Goal: Task Accomplishment & Management: Manage account settings

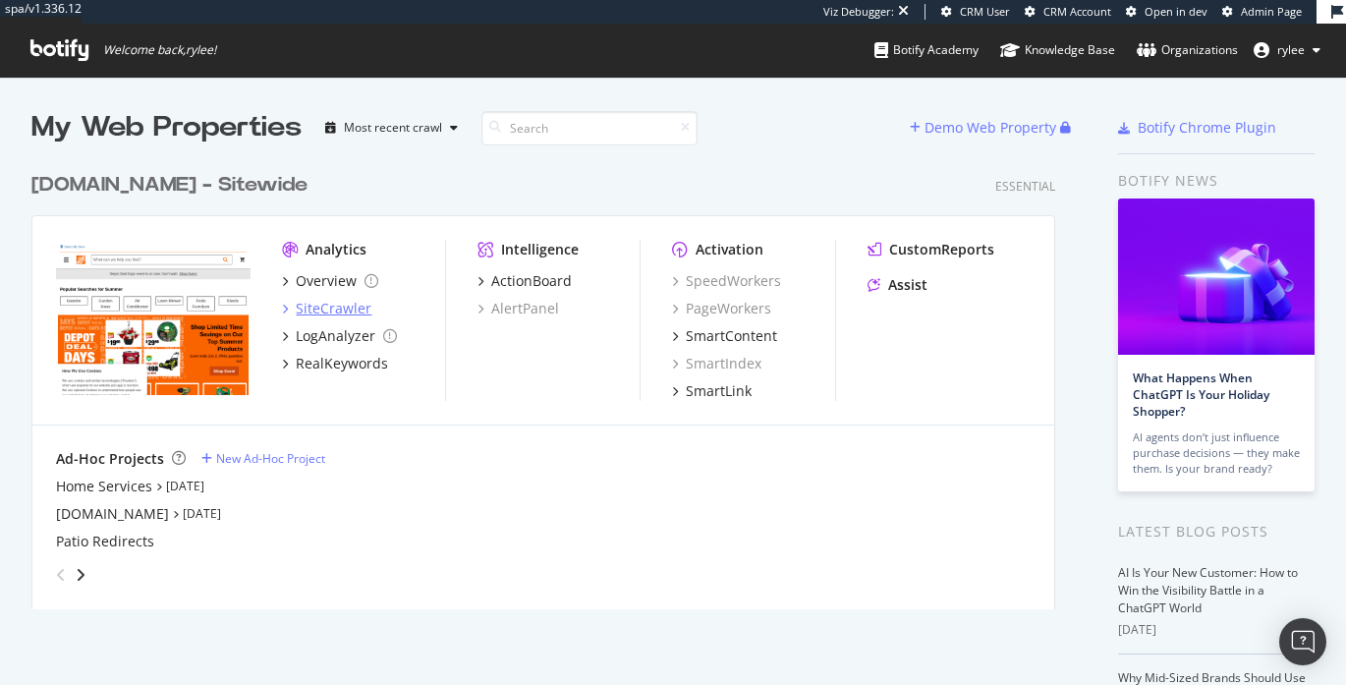
click at [316, 315] on div "SiteCrawler" at bounding box center [334, 309] width 76 height 20
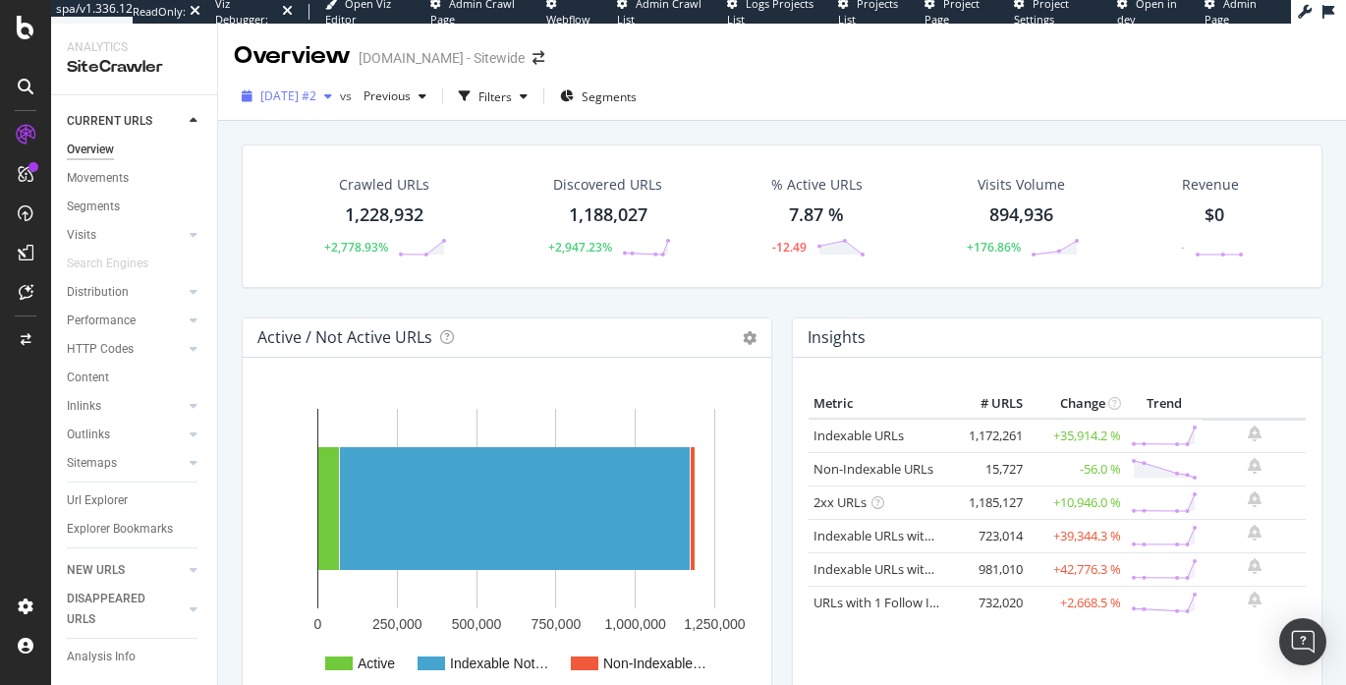
click at [316, 101] on span "[DATE] #2" at bounding box center [288, 95] width 56 height 17
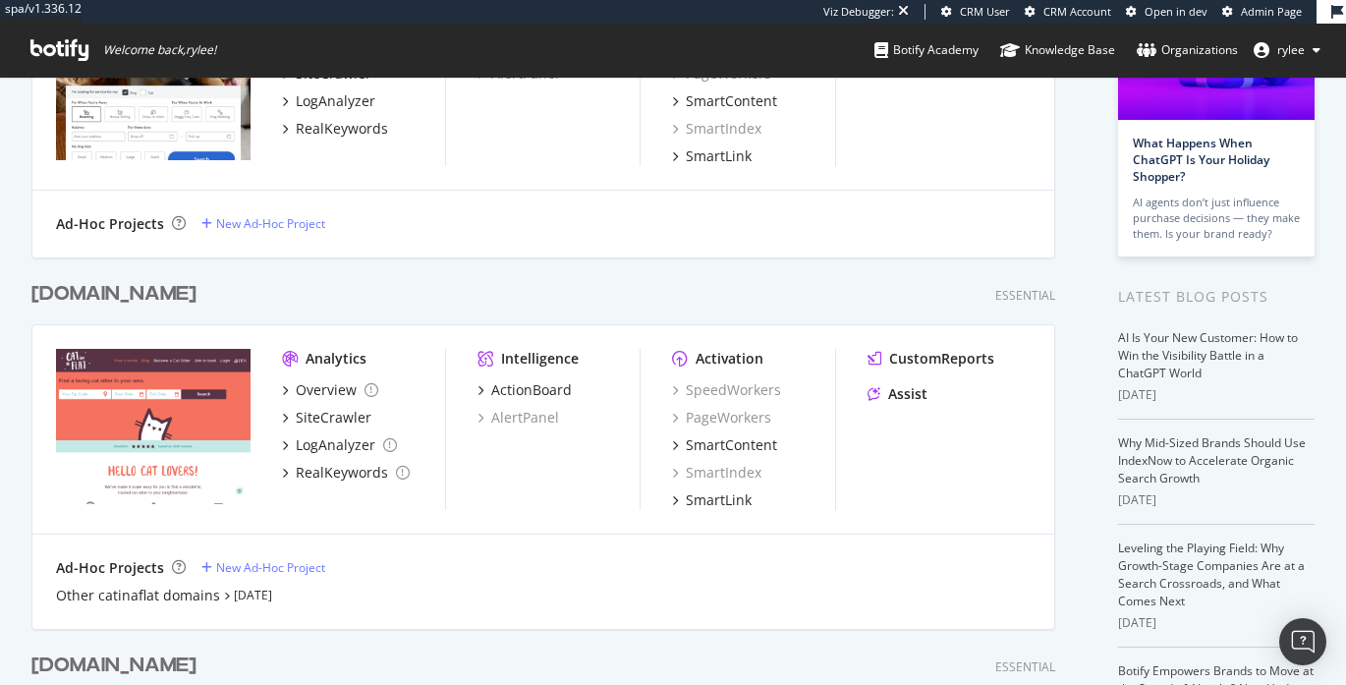
scroll to position [327, 0]
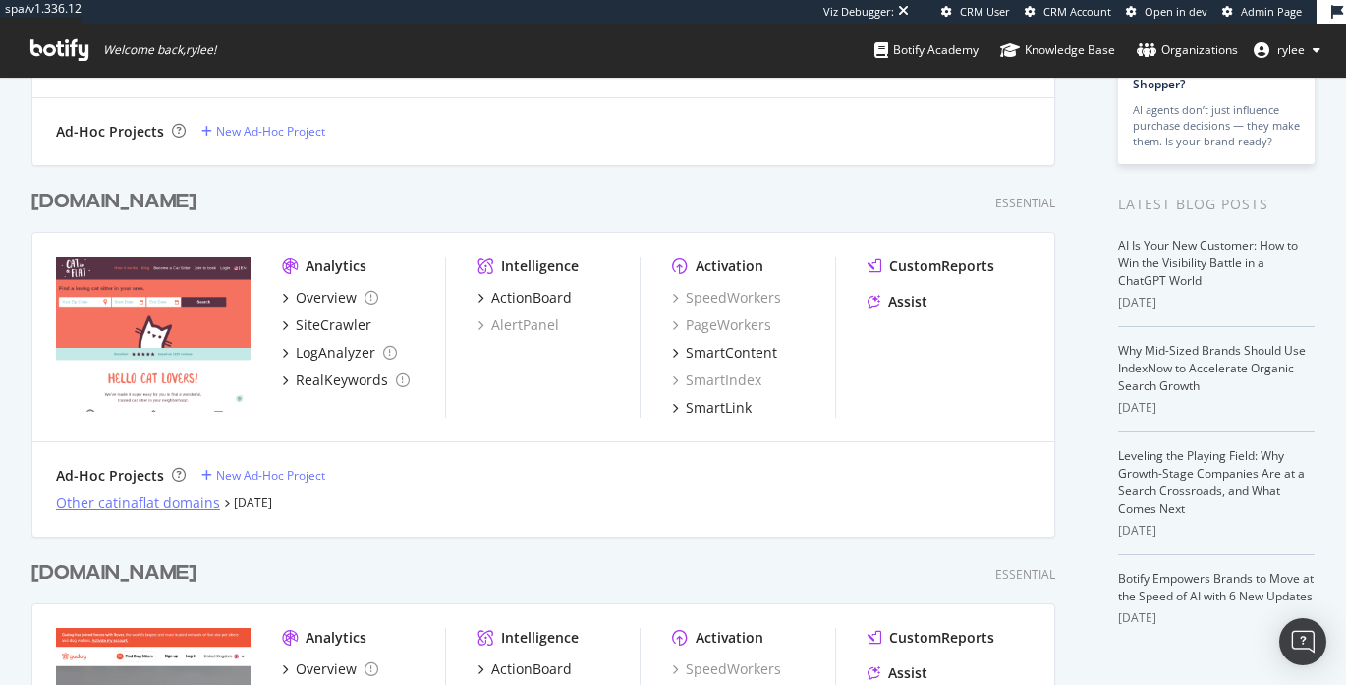
click at [133, 504] on div "Other catinaflat domains" at bounding box center [138, 503] width 164 height 20
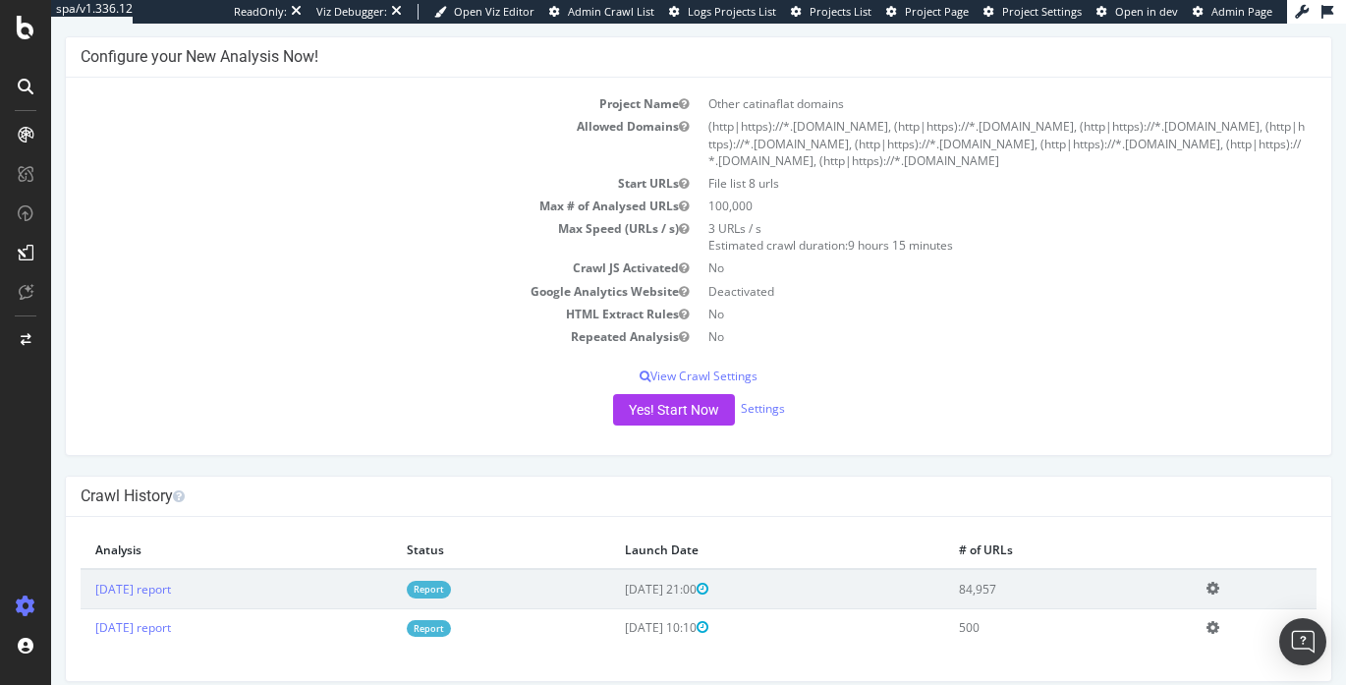
scroll to position [105, 0]
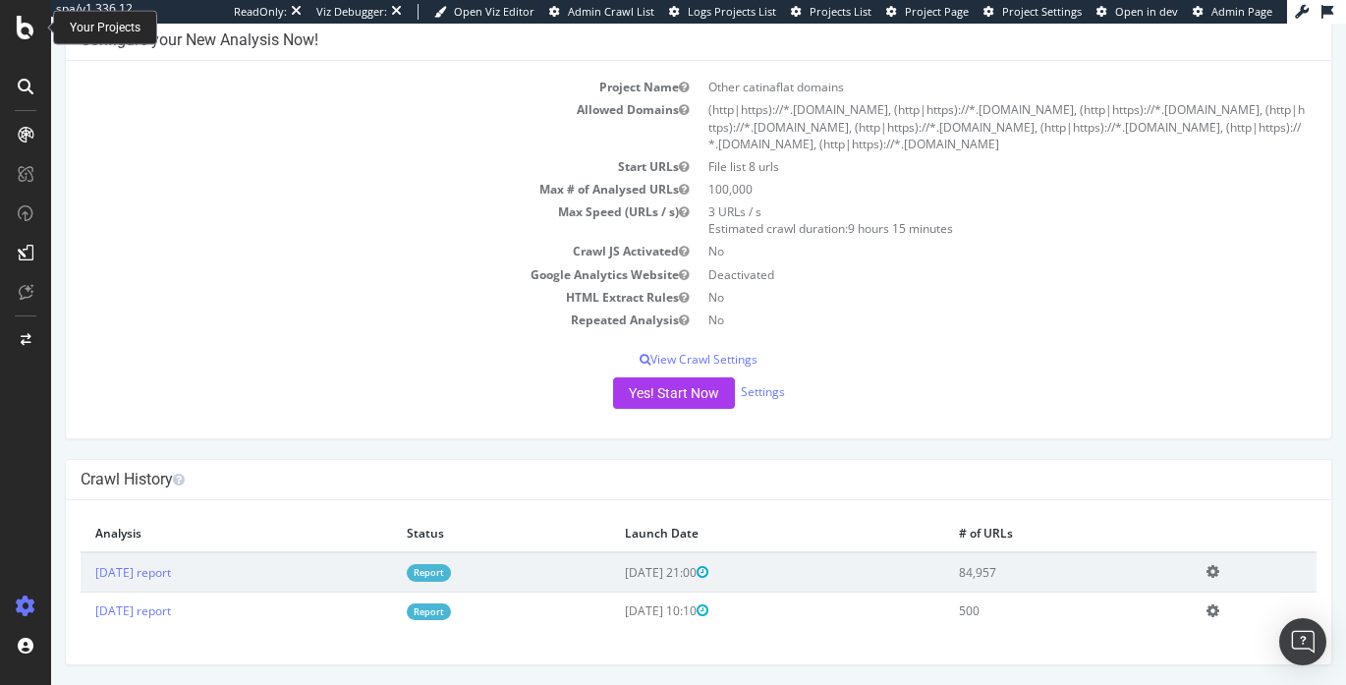
click at [24, 35] on icon at bounding box center [26, 28] width 18 height 24
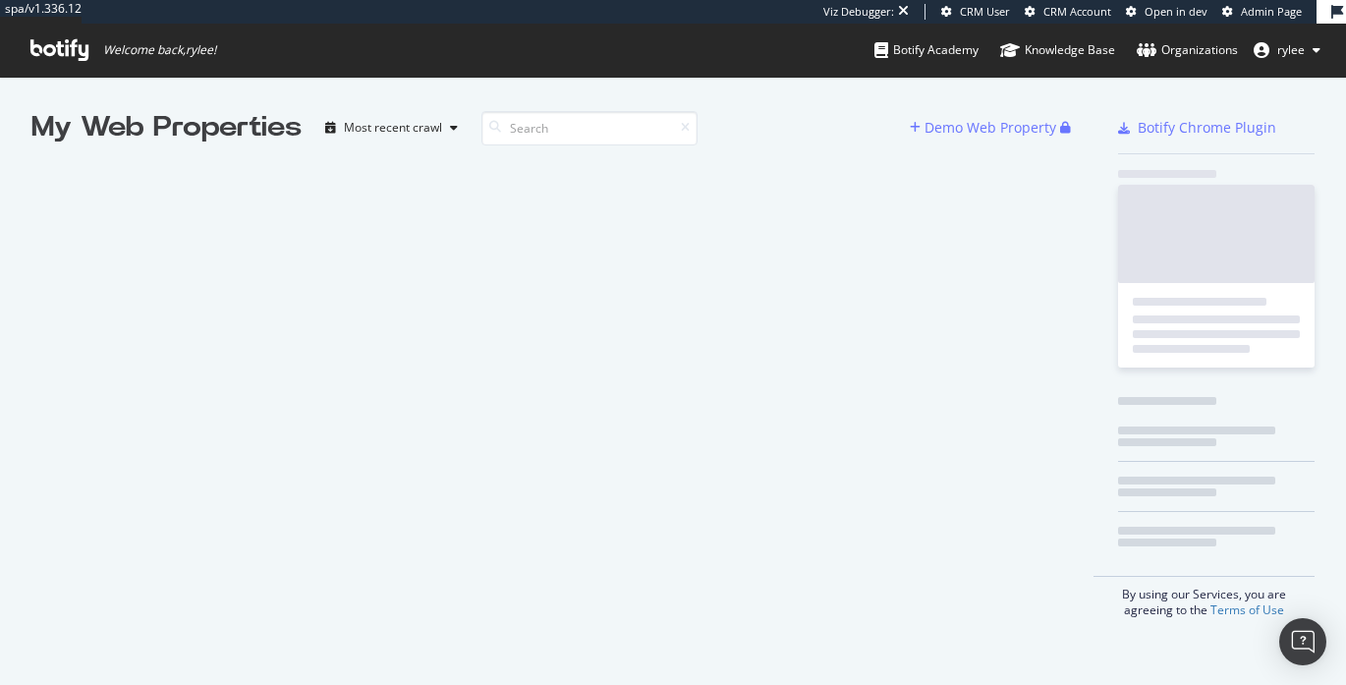
scroll to position [685, 1346]
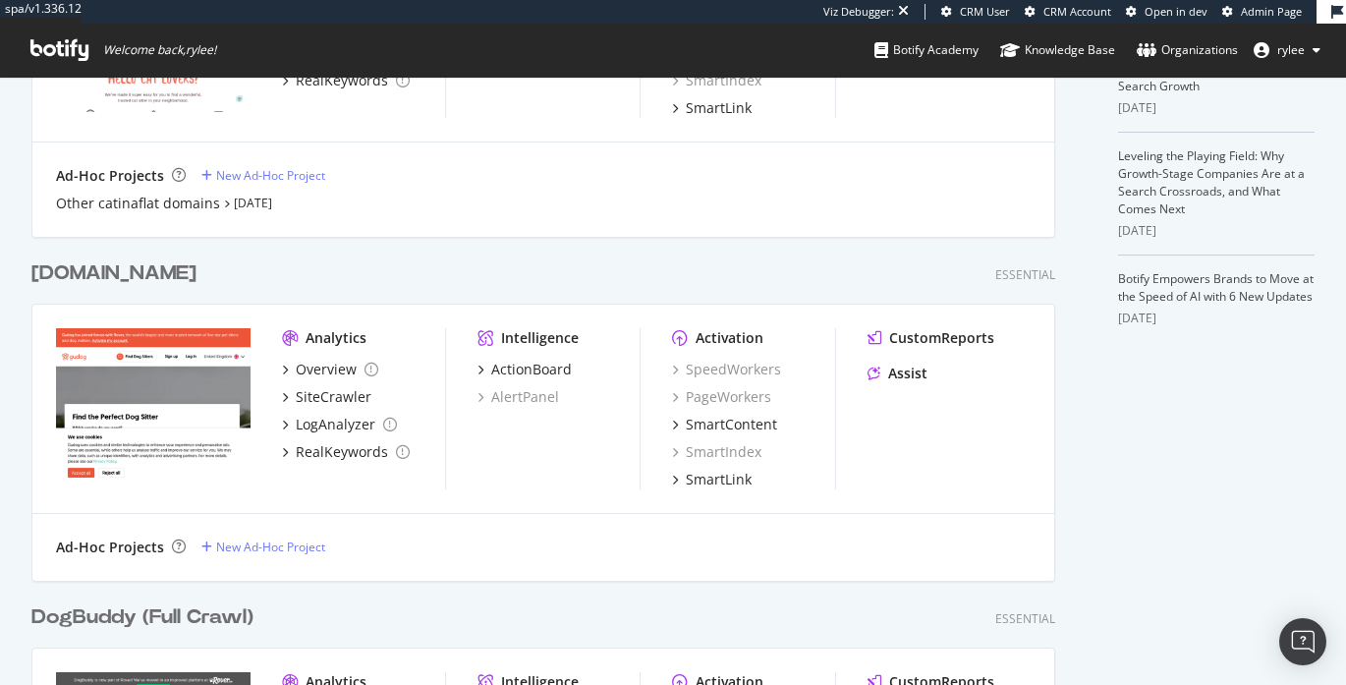
scroll to position [638, 0]
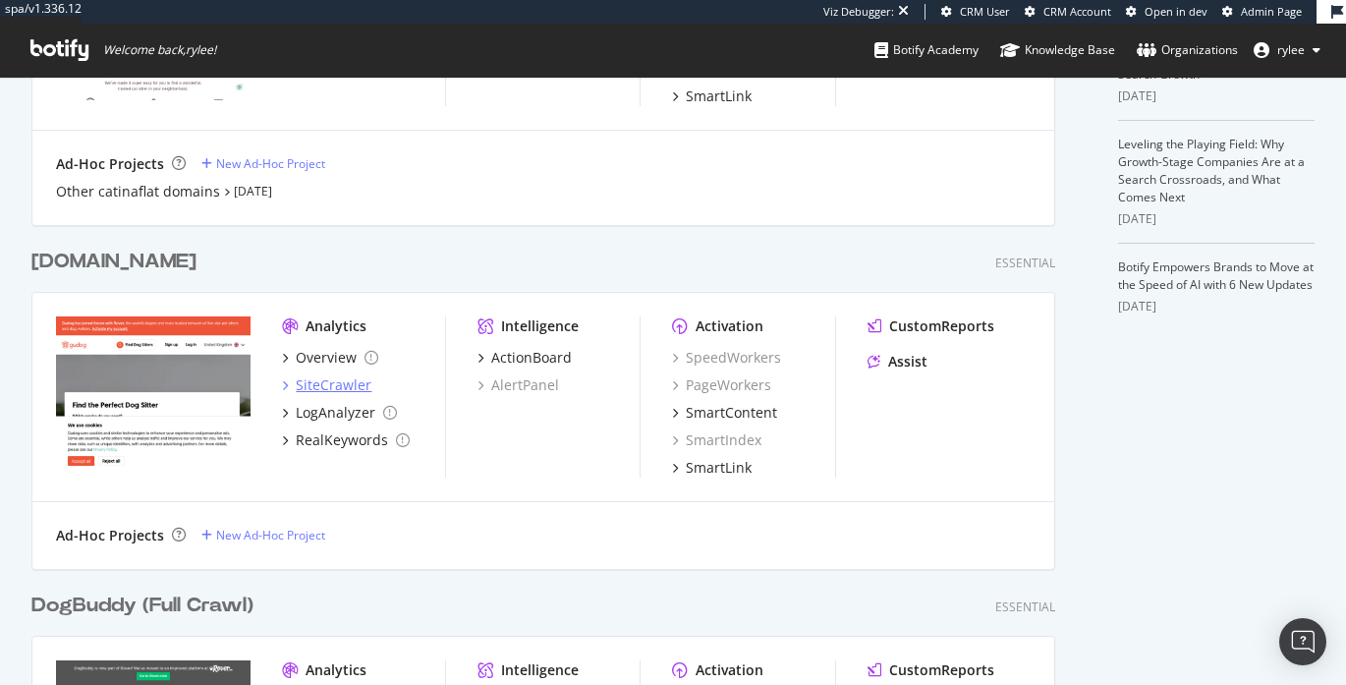
click at [295, 385] on div "SiteCrawler" at bounding box center [326, 385] width 89 height 20
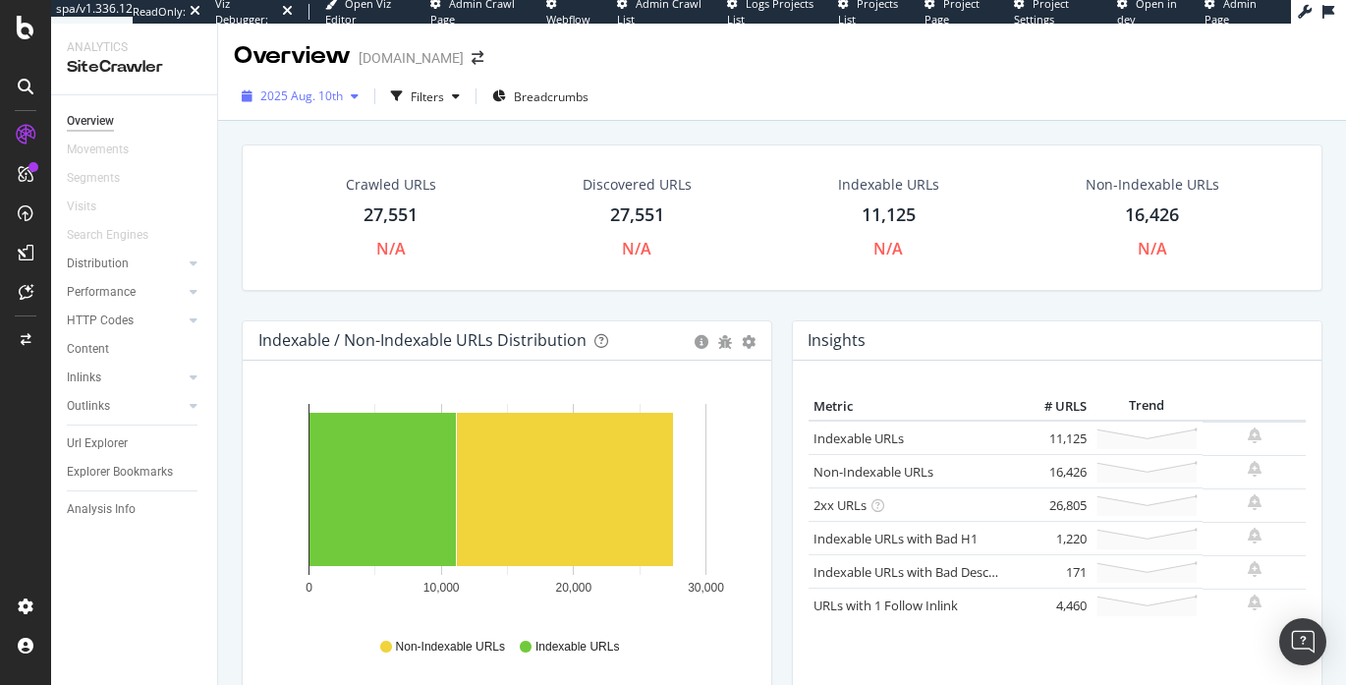
click at [359, 99] on div "button" at bounding box center [355, 96] width 24 height 12
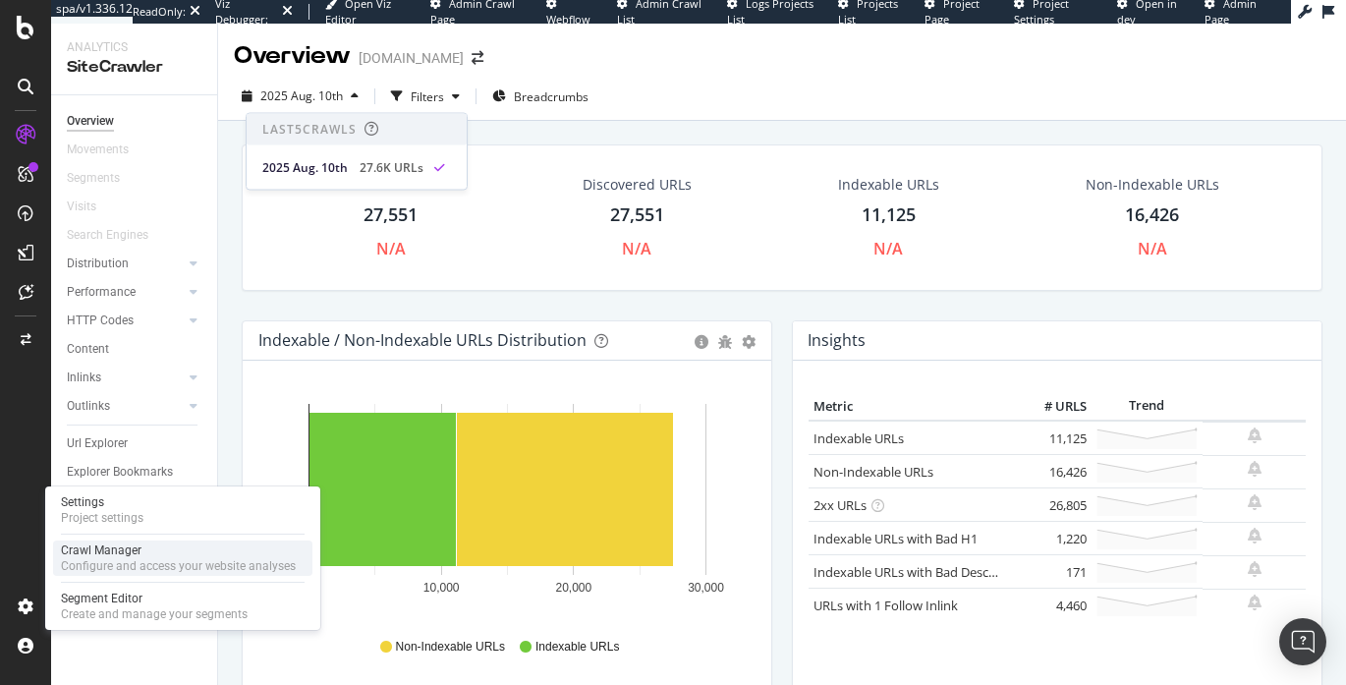
click at [92, 548] on div "Crawl Manager" at bounding box center [178, 550] width 235 height 16
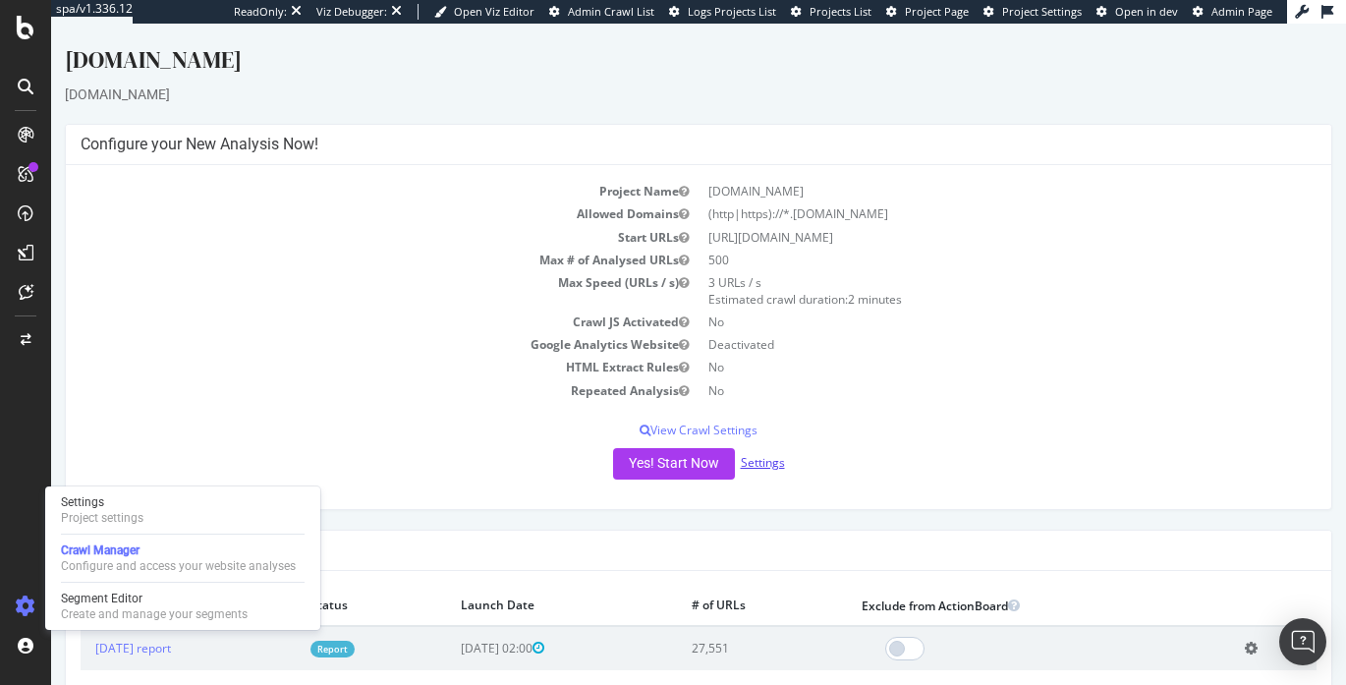
click at [762, 454] on link "Settings" at bounding box center [763, 462] width 44 height 17
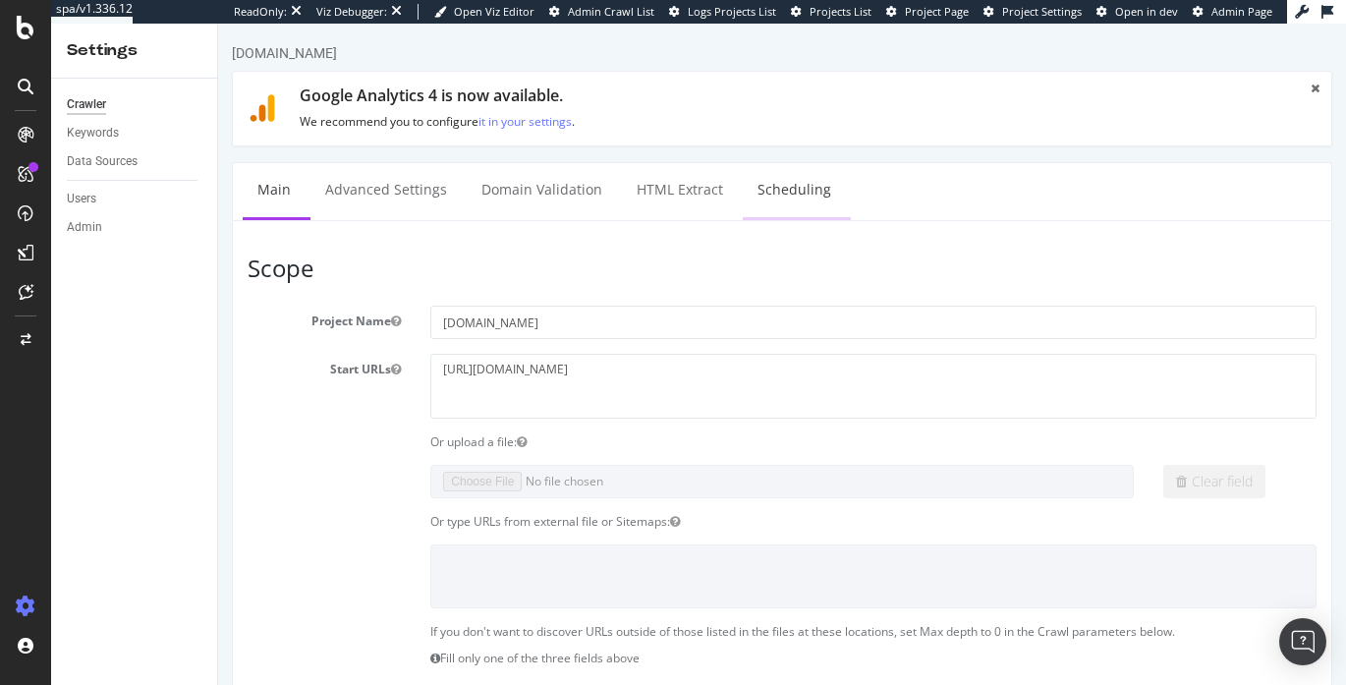
click at [778, 203] on link "Scheduling" at bounding box center [793, 190] width 103 height 54
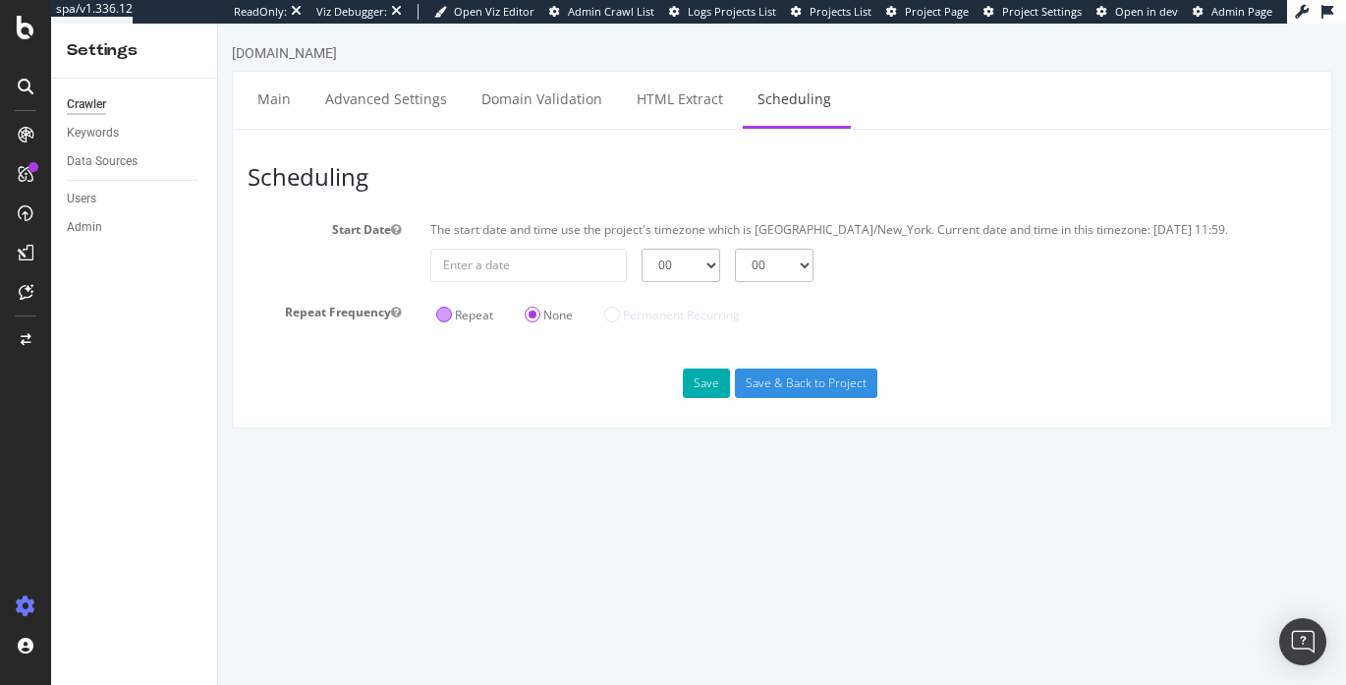
click at [462, 318] on label "Repeat" at bounding box center [464, 314] width 57 height 17
click at [218, 24] on input "Repeat" at bounding box center [218, 24] width 0 height 0
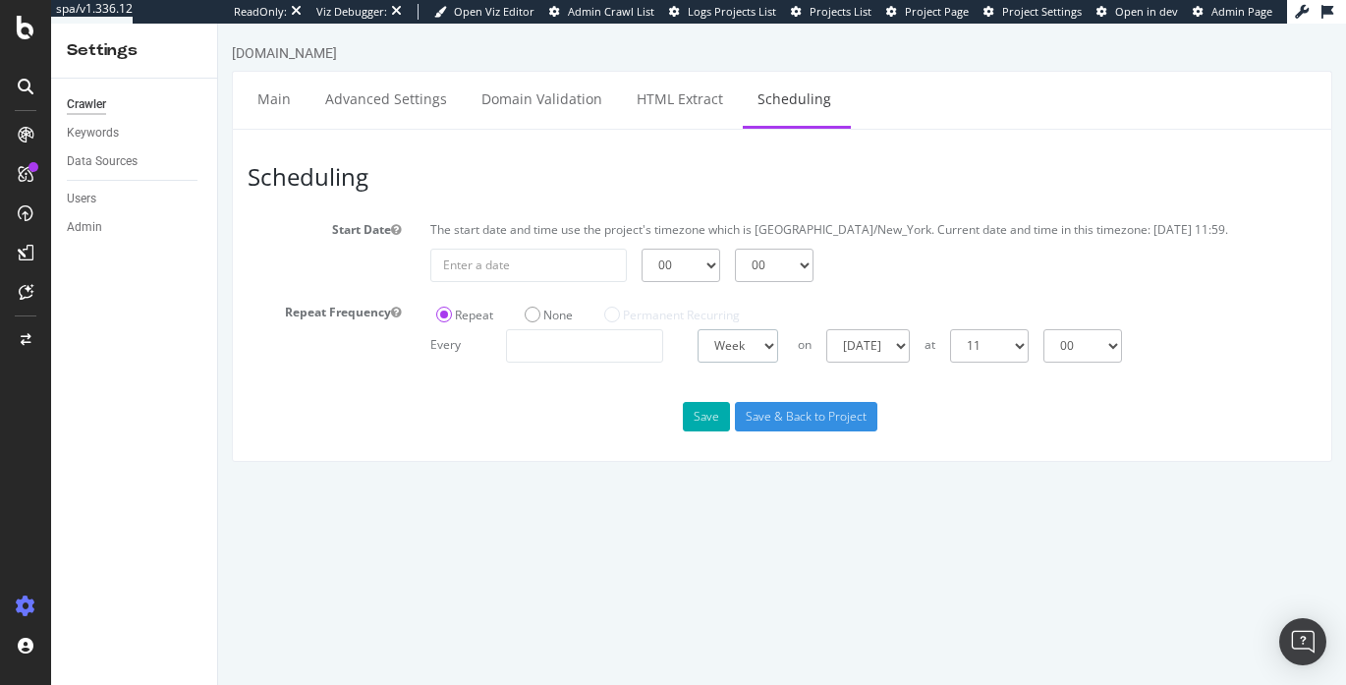
click at [721, 345] on select "Day Week Month" at bounding box center [737, 345] width 81 height 33
click at [1003, 345] on select "00 01 02 03 04 05 06 07 08 09 10 11 12 13 14 15 16 17 18 19 20 21 22 23" at bounding box center [989, 345] width 79 height 33
select select "0"
click at [950, 329] on select "00 01 02 03 04 05 06 07 08 09 10 11 12 13 14 15 16 17 18 19 20 21 22 23" at bounding box center [989, 345] width 79 height 33
click at [1028, 351] on select "00 01 02 03 04 05 06 07 08 09 10 11 12 13 14 15 16 17 18 19 20 21 22 23" at bounding box center [989, 345] width 79 height 33
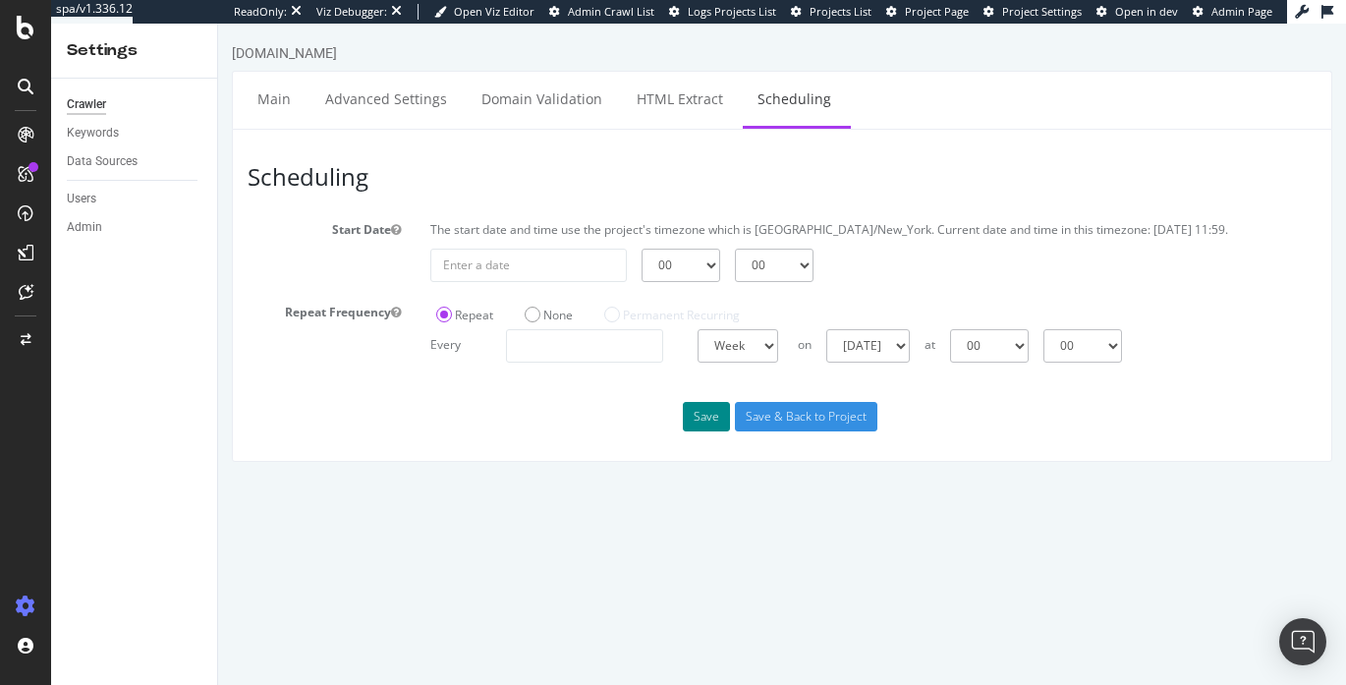
click at [705, 427] on button "Save" at bounding box center [706, 416] width 47 height 29
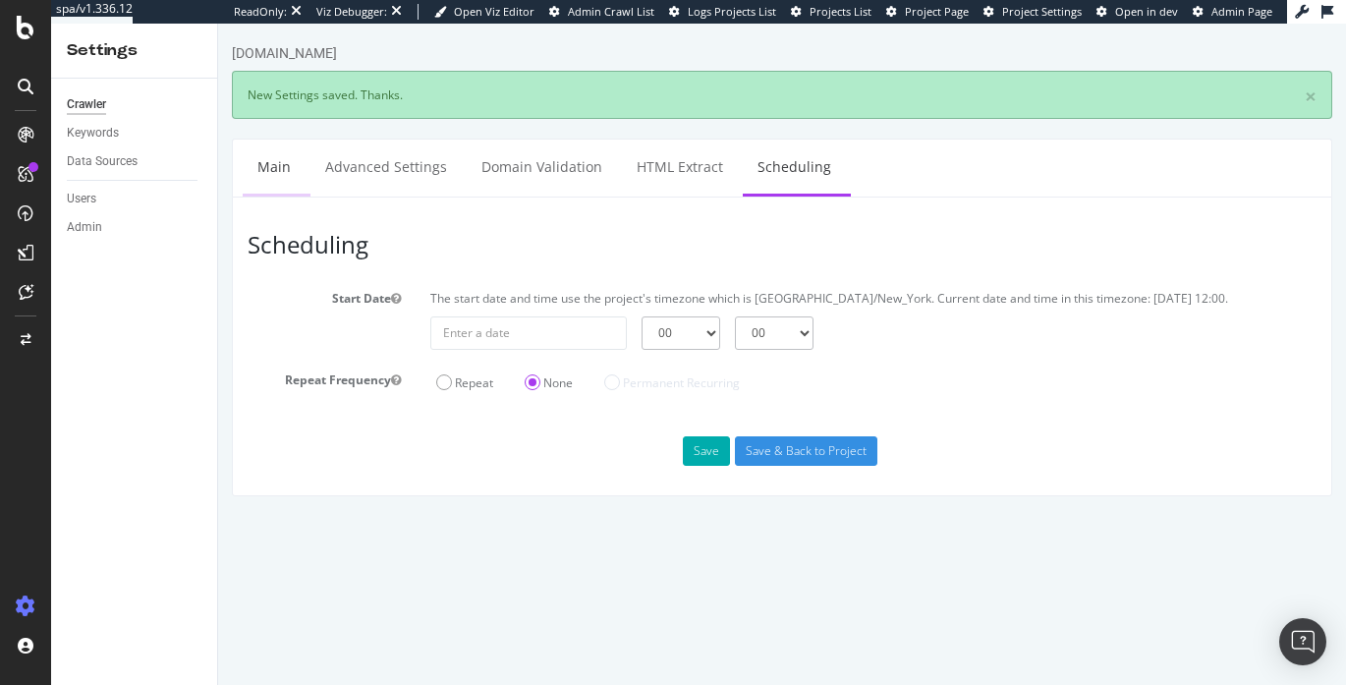
click at [272, 163] on link "Main" at bounding box center [274, 166] width 63 height 54
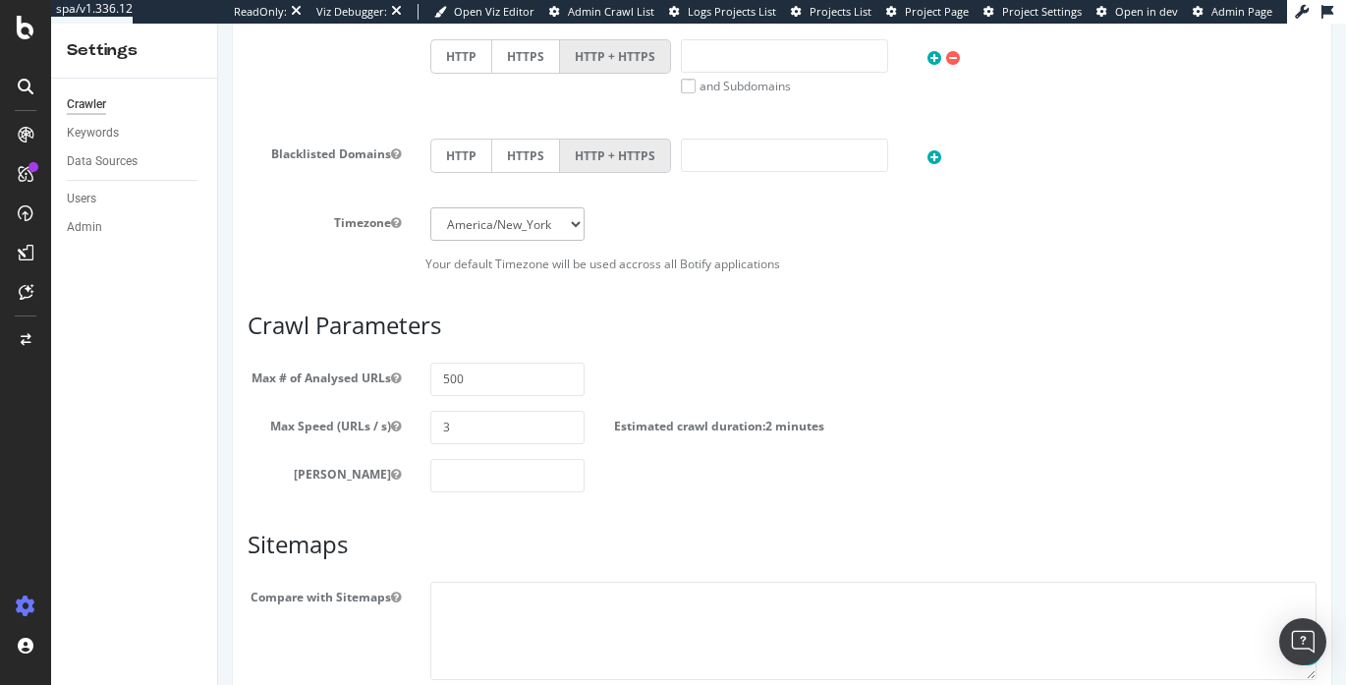
scroll to position [984, 0]
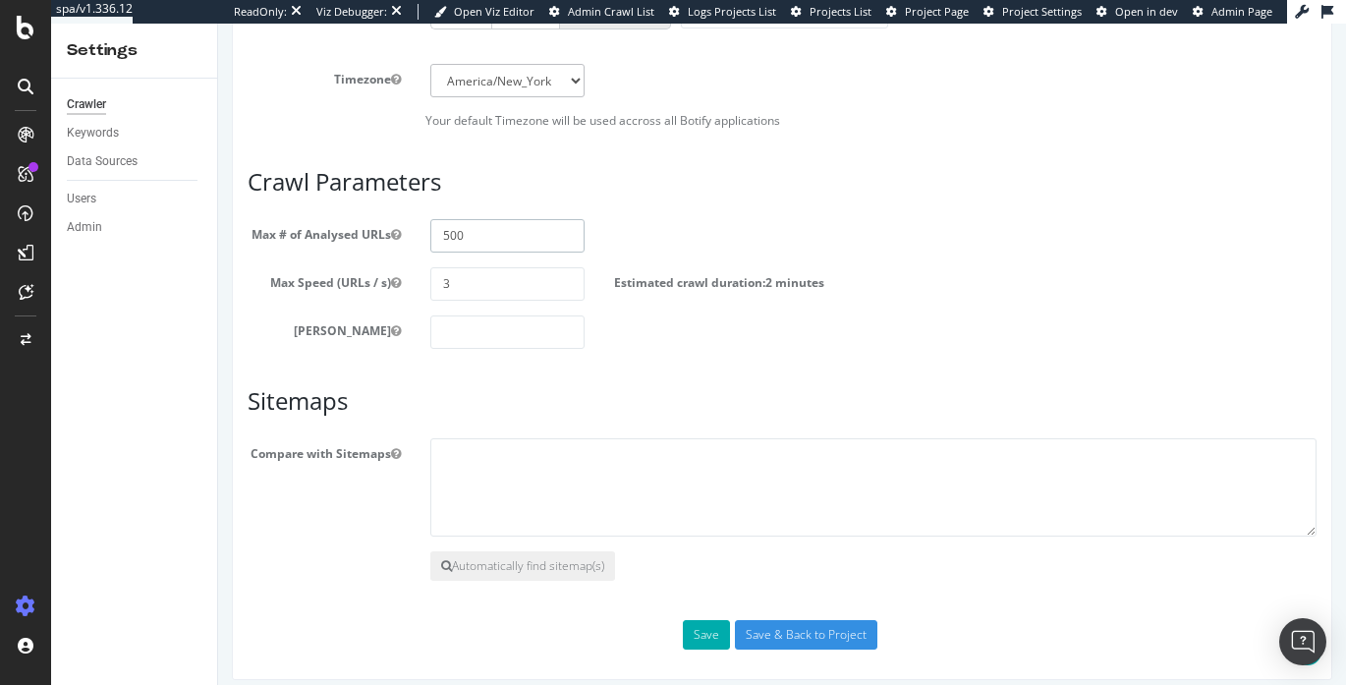
drag, startPoint x: 486, startPoint y: 267, endPoint x: 411, endPoint y: 253, distance: 76.9
click at [411, 252] on div "Max # of Analysed URLs 500" at bounding box center [782, 235] width 1098 height 33
click at [464, 252] on input "500" at bounding box center [506, 235] width 153 height 33
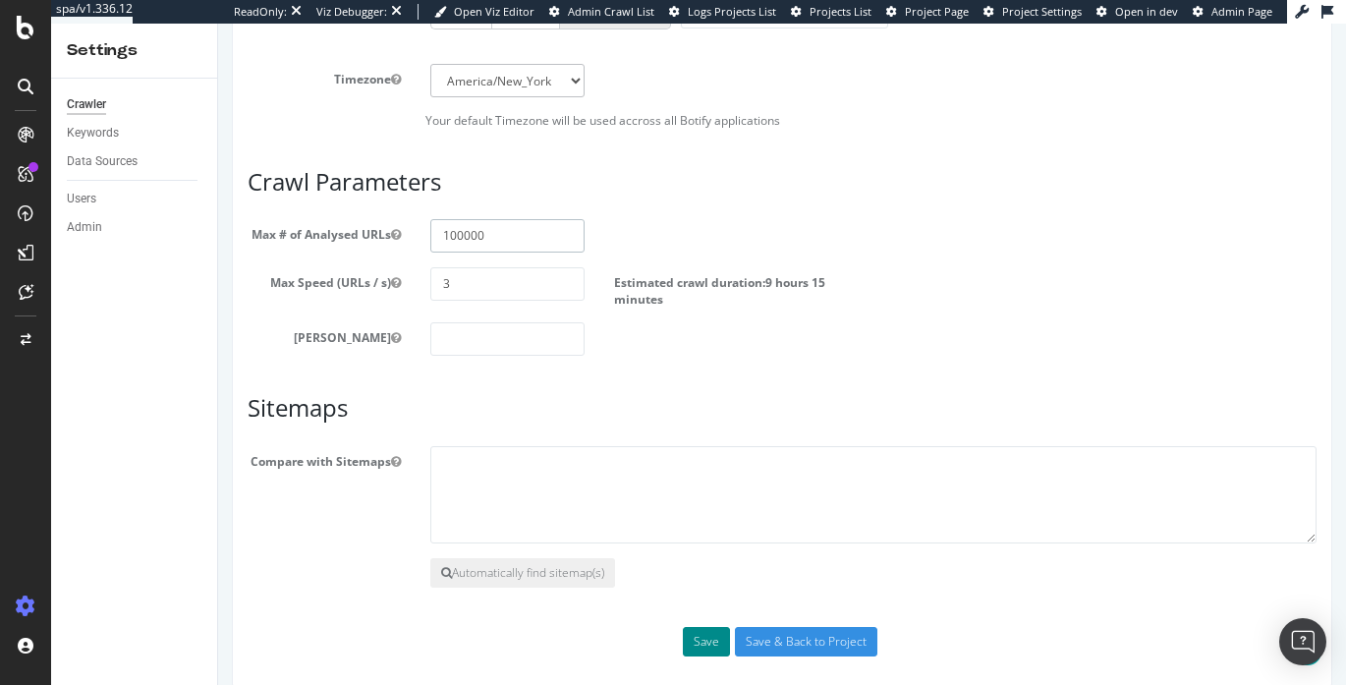
type input "100000"
click at [711, 655] on button "Save" at bounding box center [706, 641] width 47 height 29
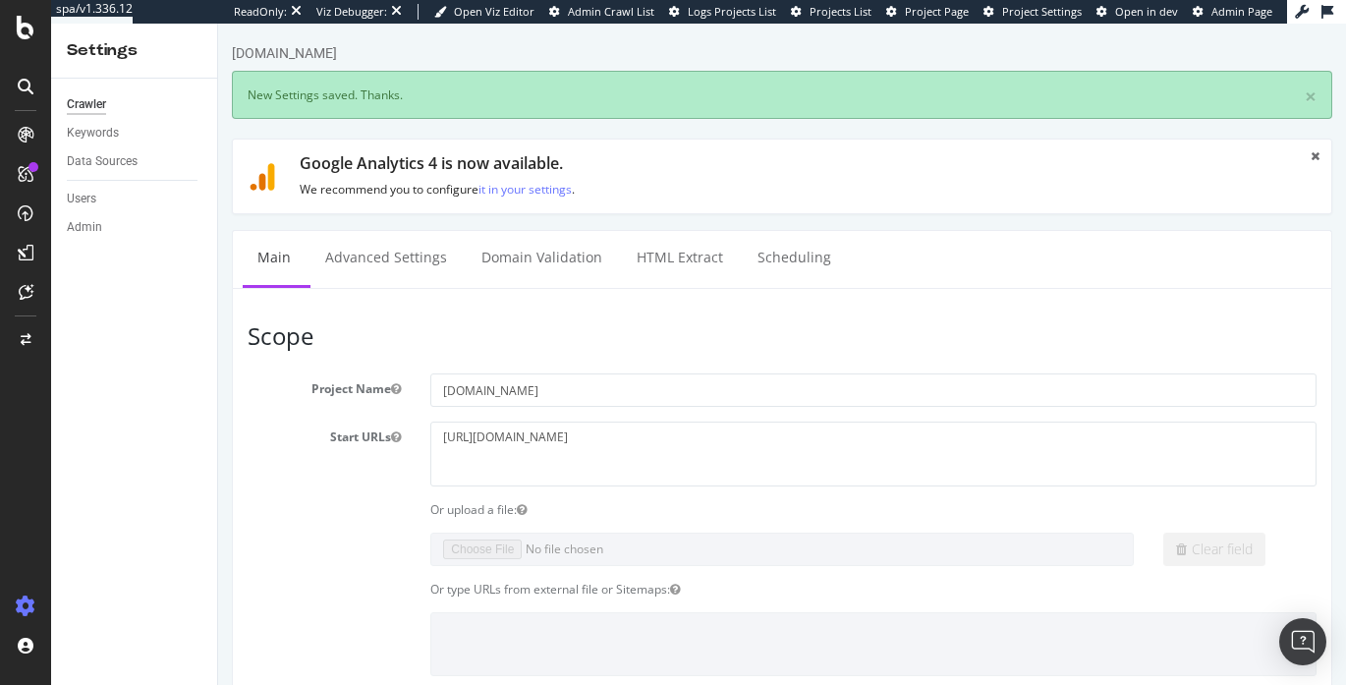
scroll to position [0, 0]
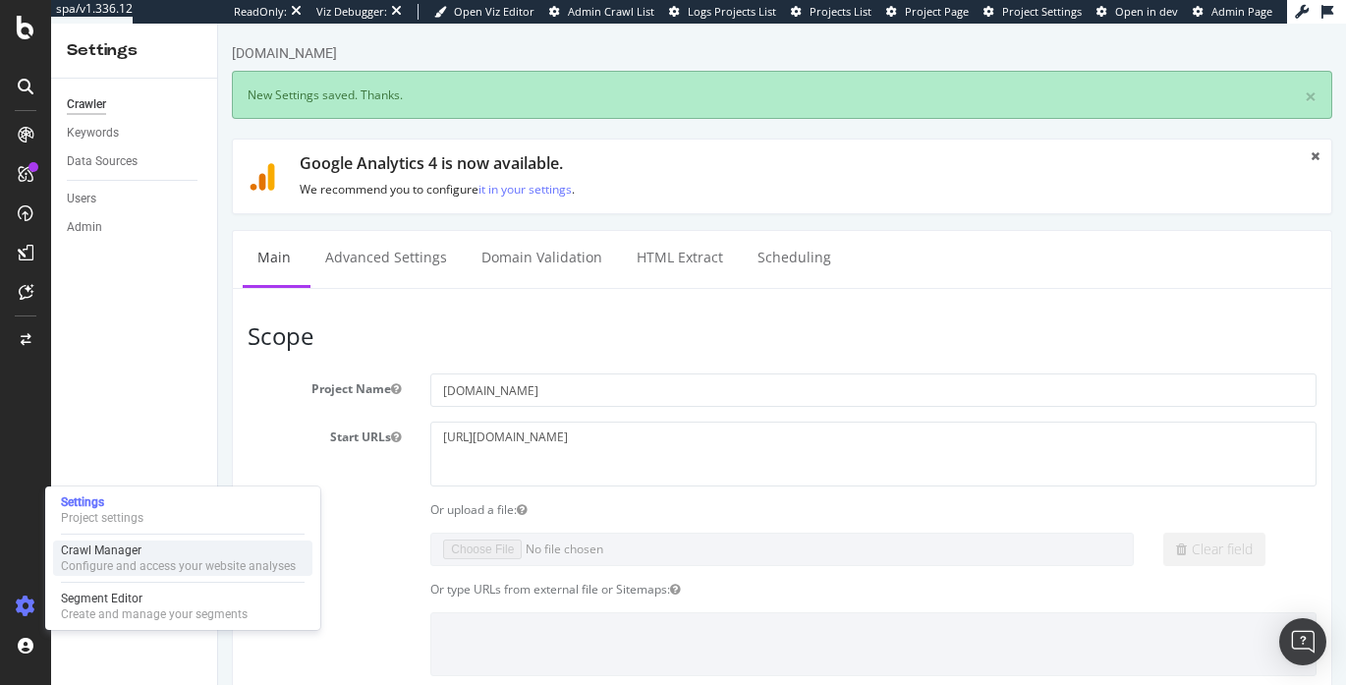
click at [80, 542] on div "Crawl Manager" at bounding box center [178, 550] width 235 height 16
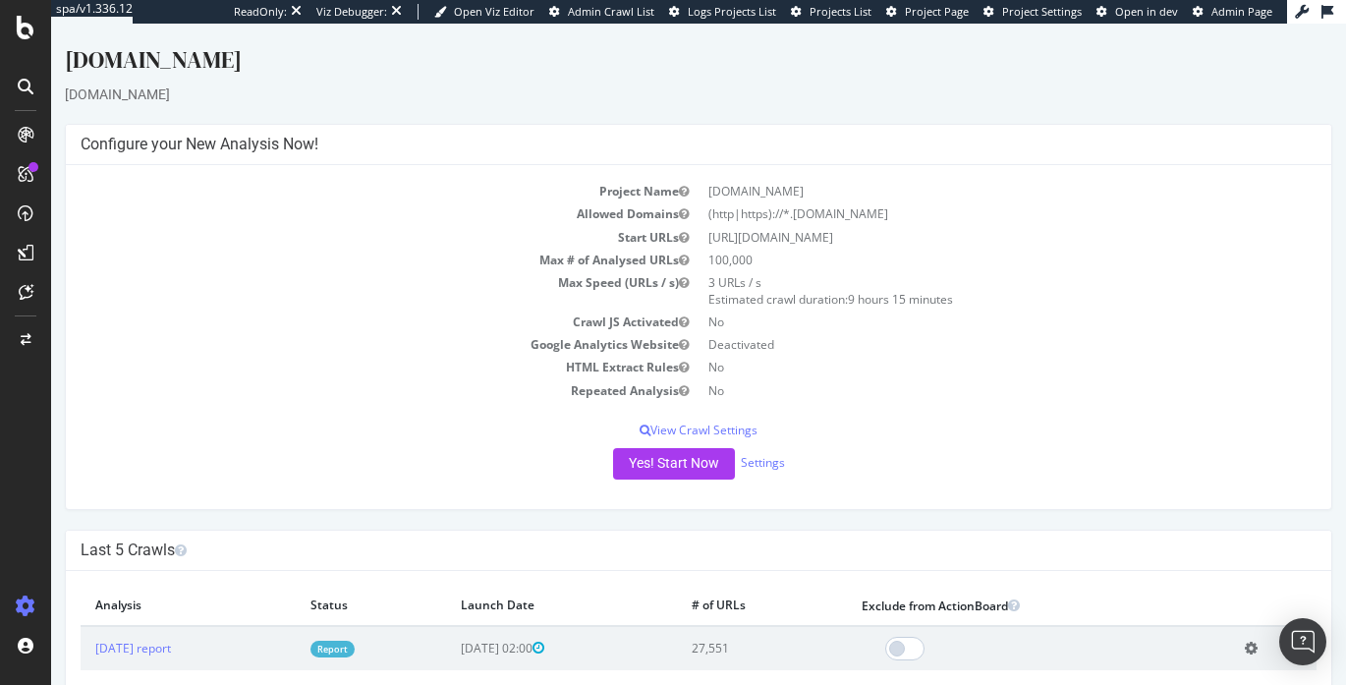
scroll to position [7, 0]
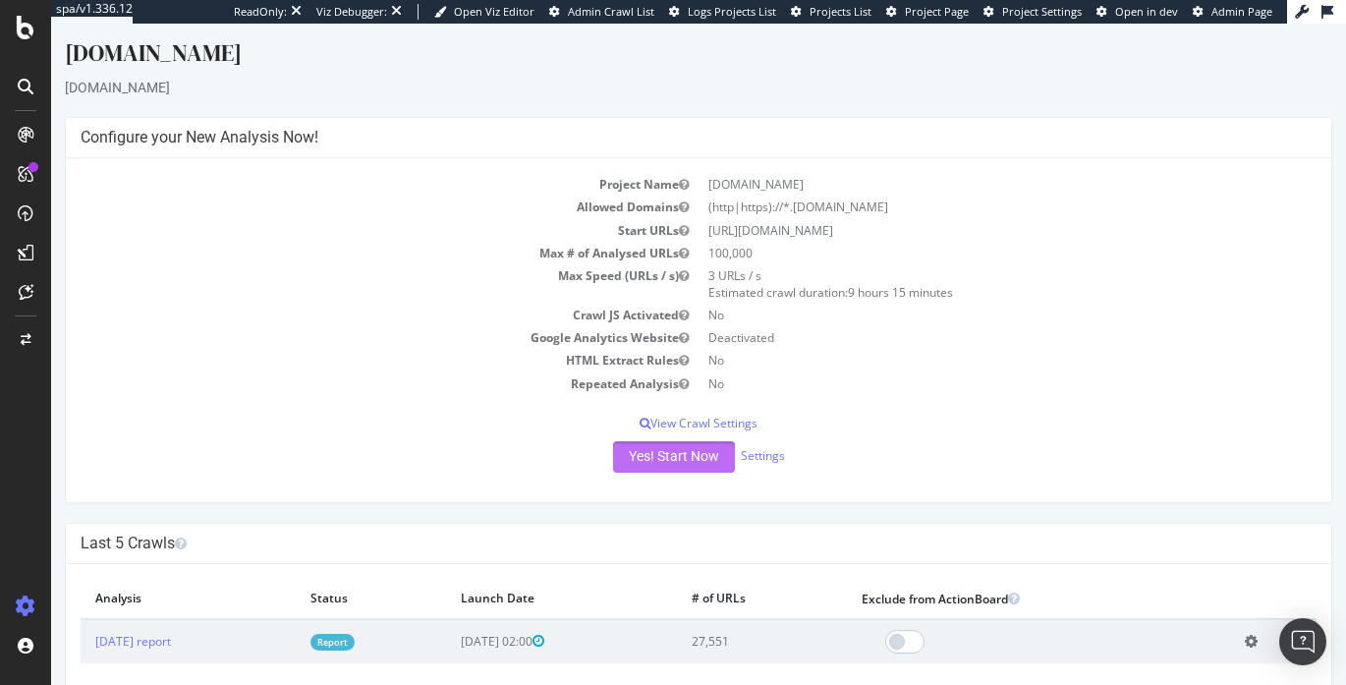
click at [659, 465] on button "Yes! Start Now" at bounding box center [674, 456] width 122 height 31
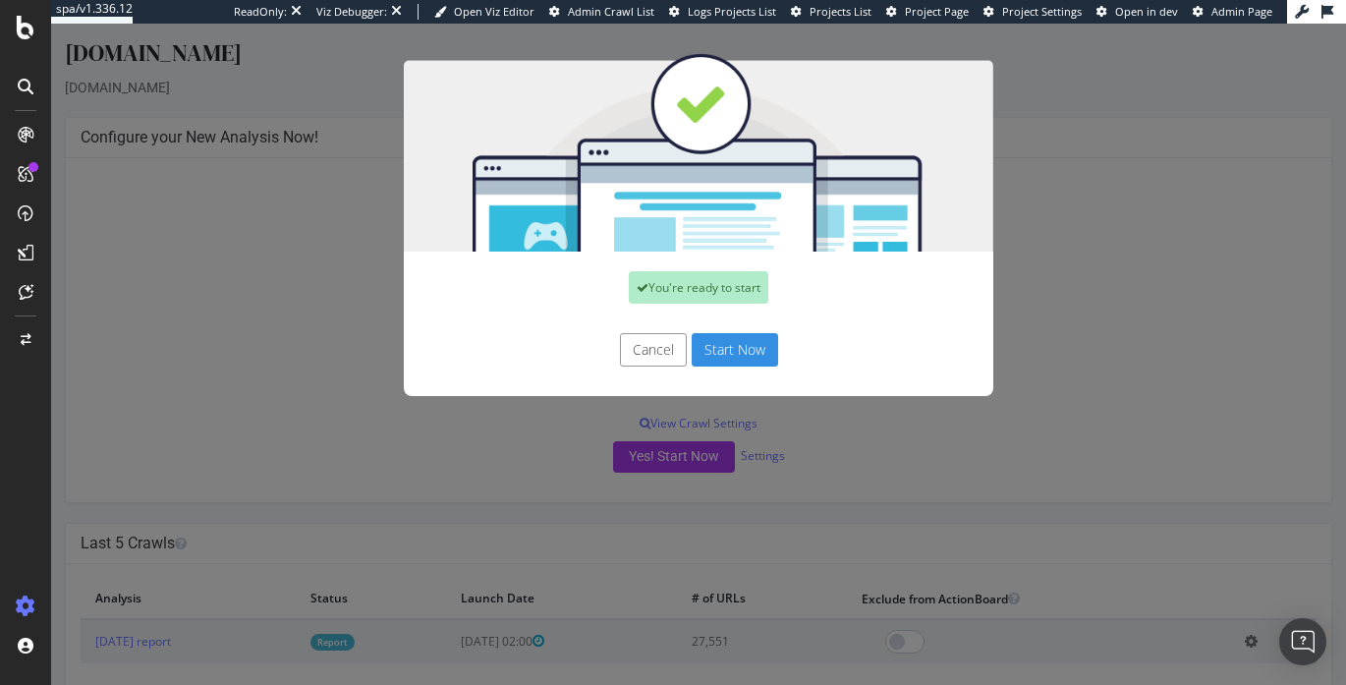
drag, startPoint x: 727, startPoint y: 348, endPoint x: 621, endPoint y: 514, distance: 197.0
click at [621, 517] on div "You're ready to start Cancel Start Now" at bounding box center [698, 354] width 1294 height 661
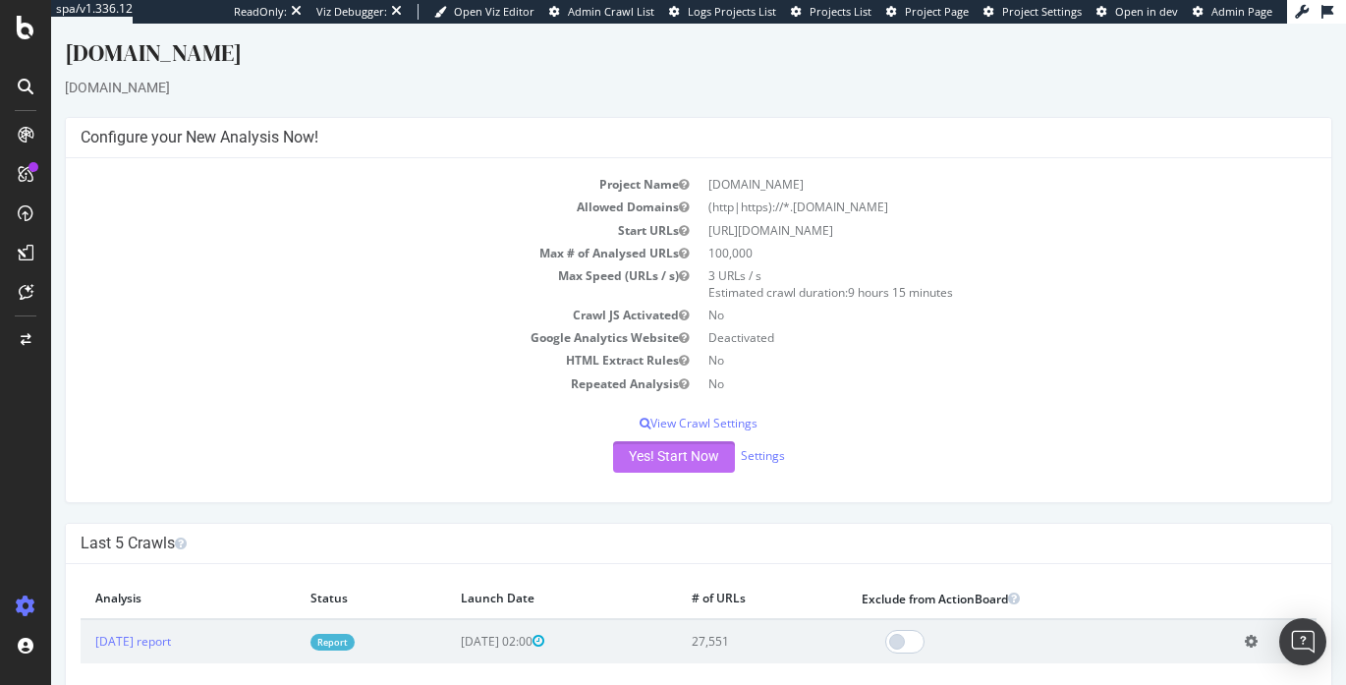
click at [671, 455] on button "Yes! Start Now" at bounding box center [674, 456] width 122 height 31
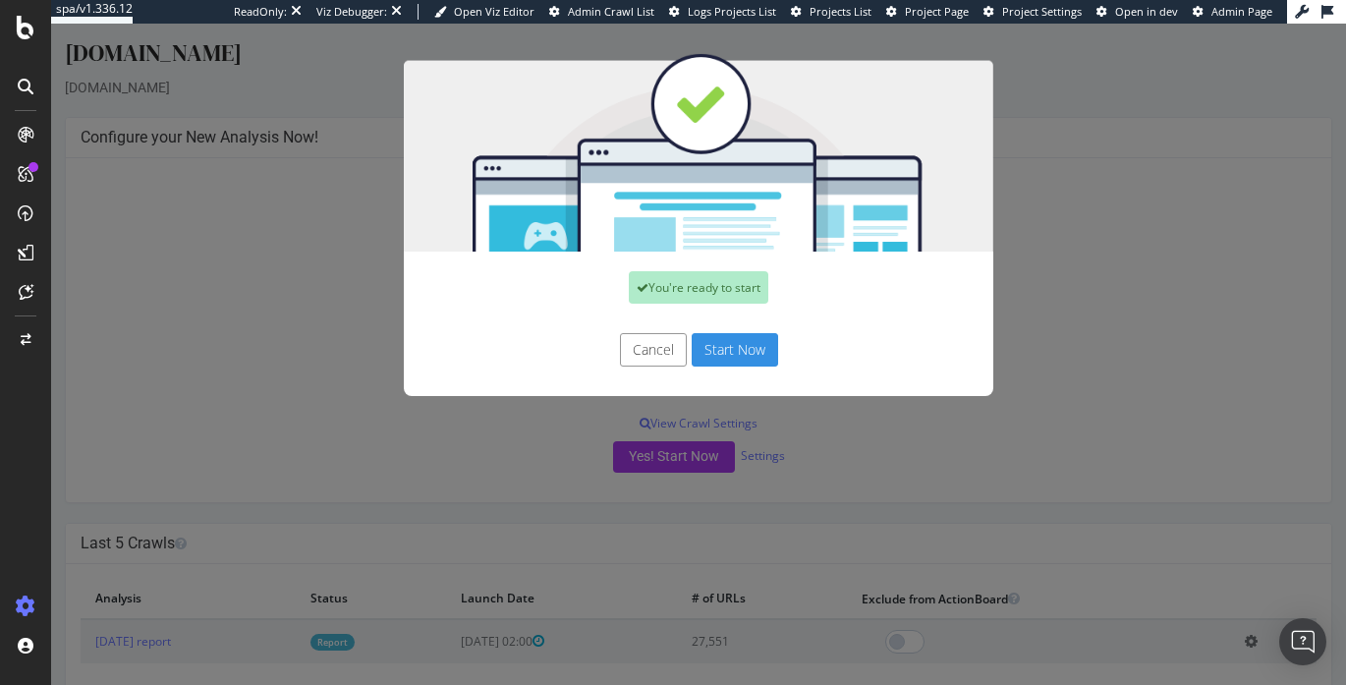
click at [722, 356] on button "Start Now" at bounding box center [734, 349] width 86 height 33
